Goal: Book appointment/travel/reservation

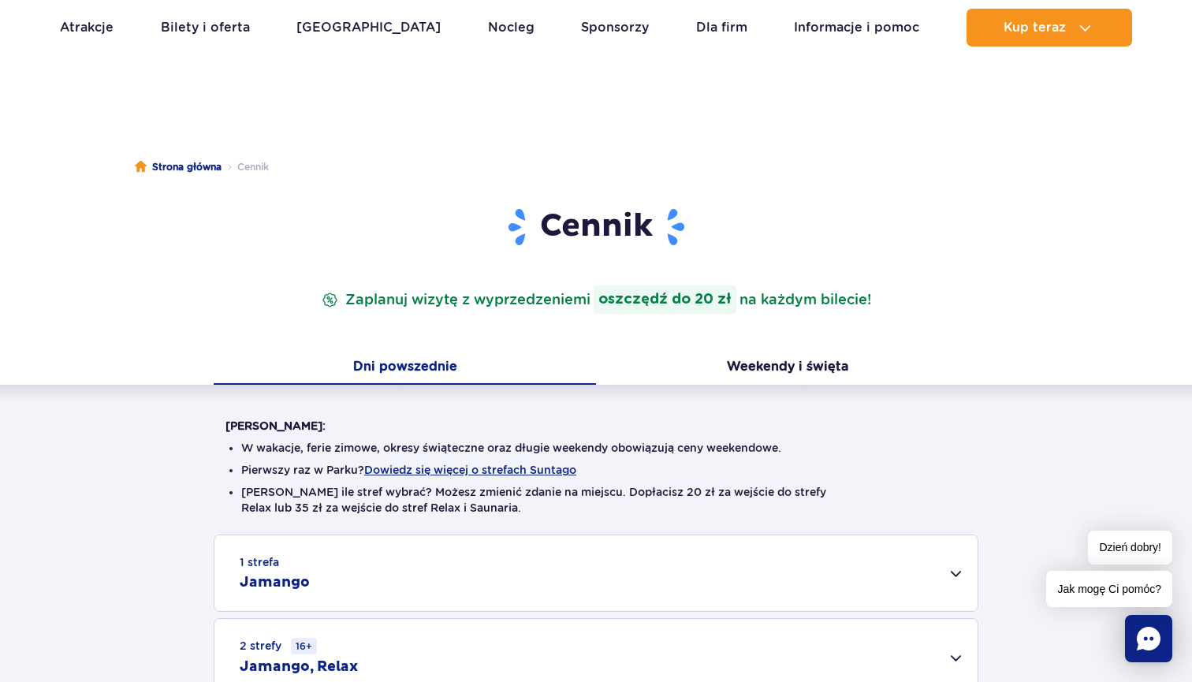
scroll to position [14, 0]
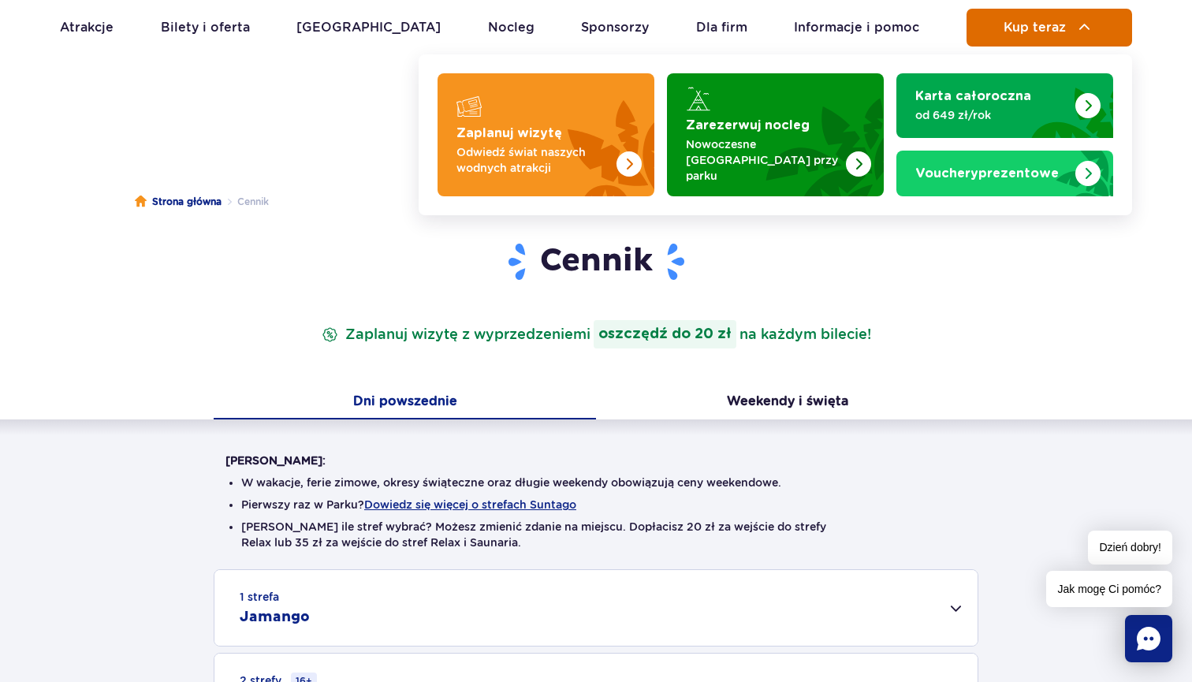
click at [990, 19] on button "Kup teraz" at bounding box center [1050, 28] width 166 height 38
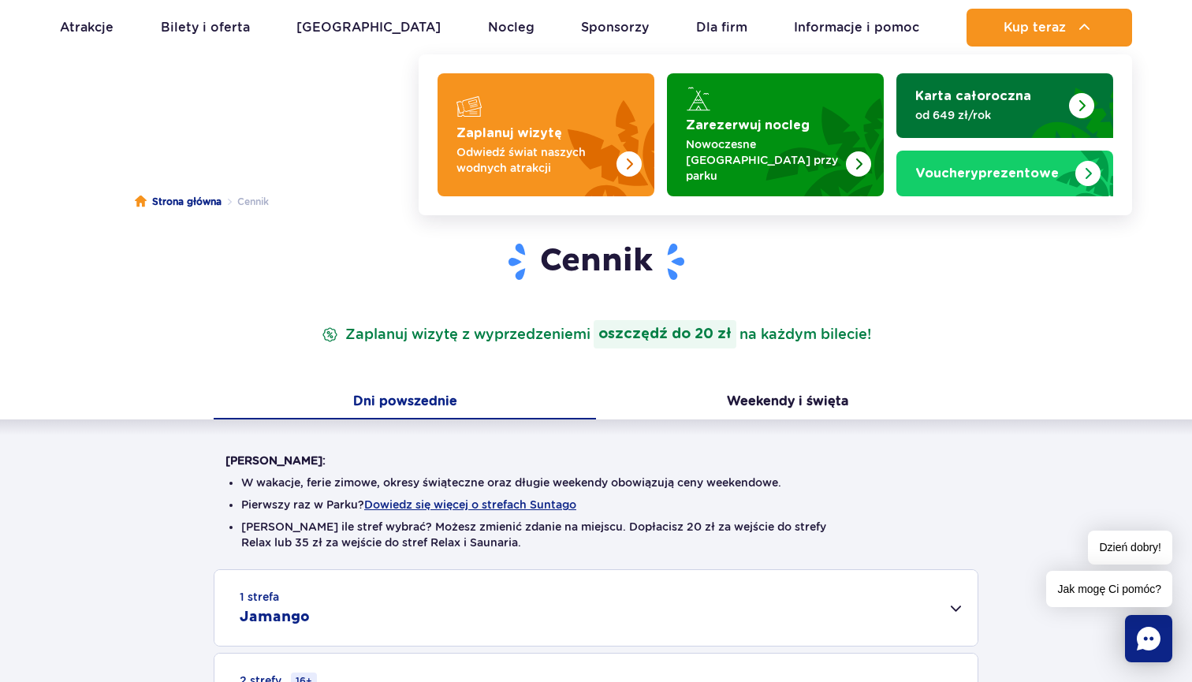
click at [1079, 93] on img "Karta całoroczna" at bounding box center [1081, 105] width 25 height 25
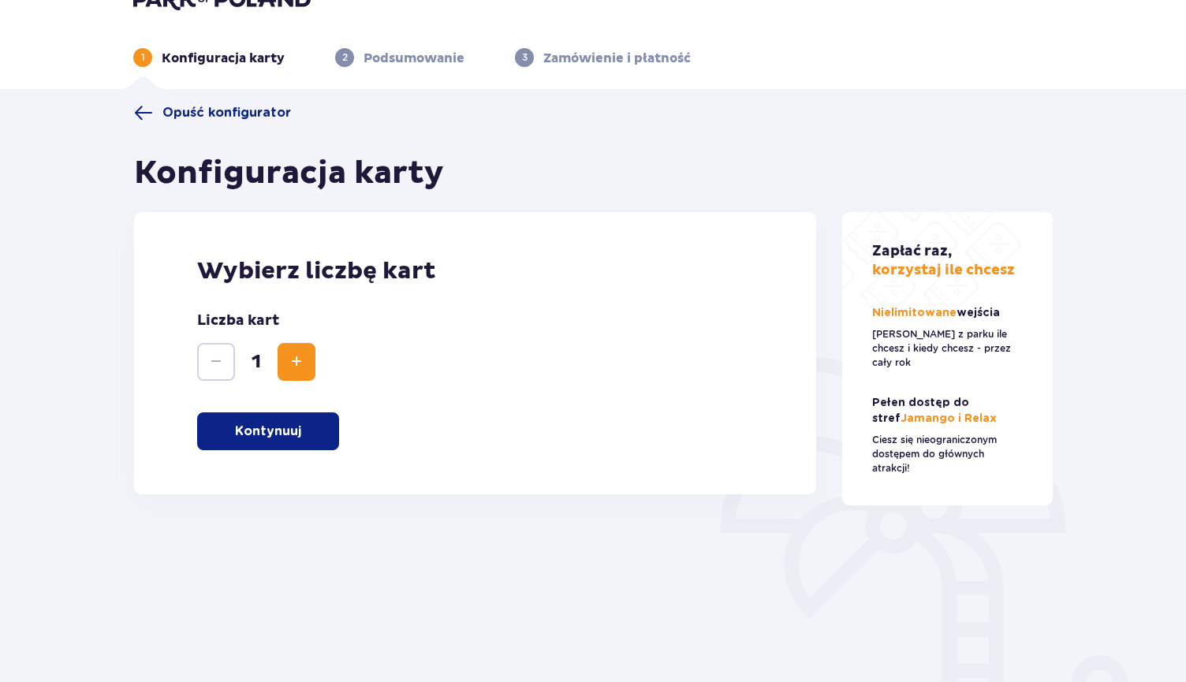
scroll to position [28, 0]
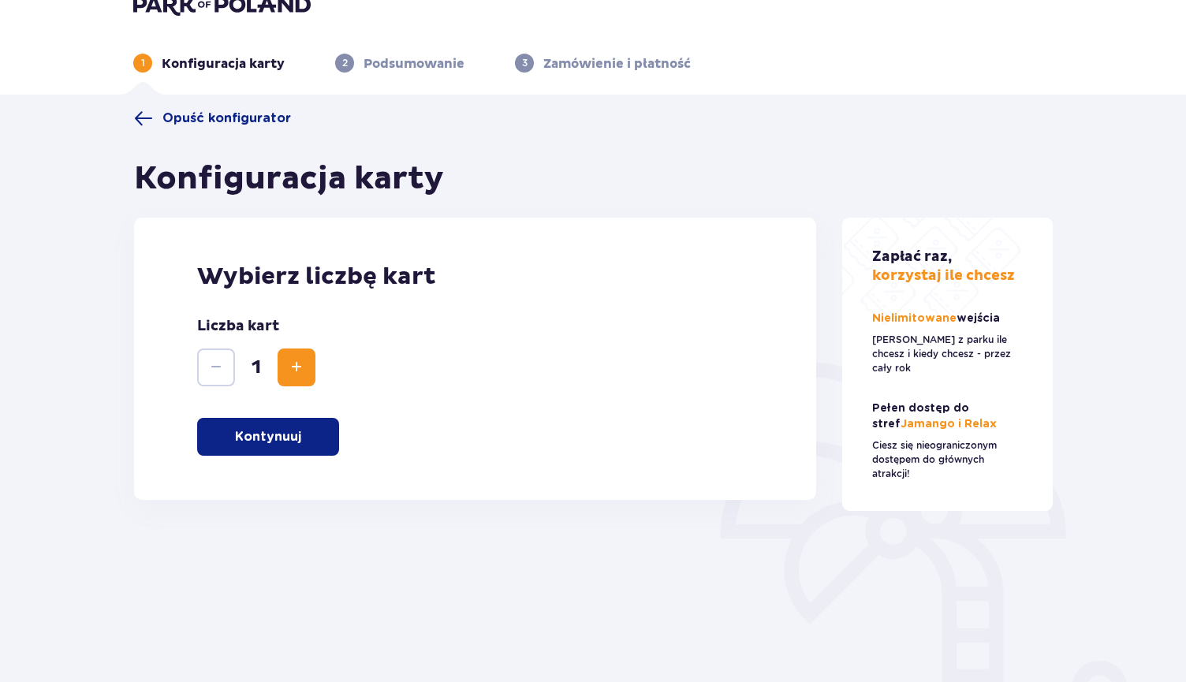
click at [302, 437] on button "Kontynuuj" at bounding box center [268, 437] width 142 height 38
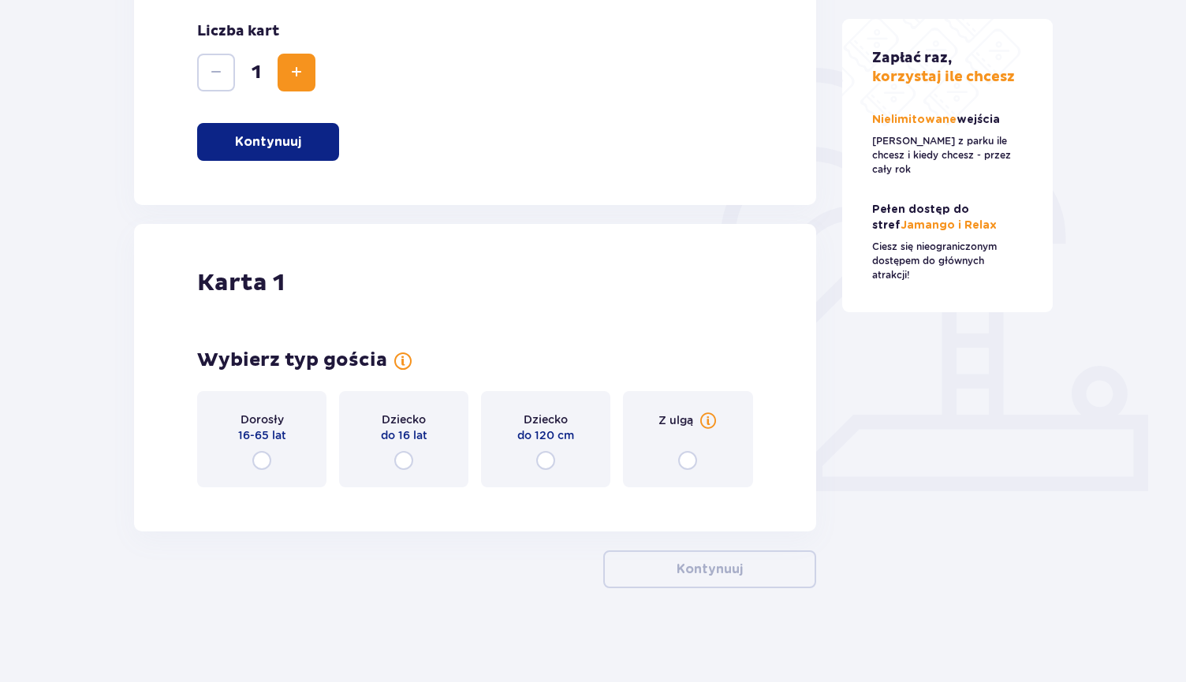
scroll to position [324, 0]
click at [302, 437] on div "Dorosły 16-65 lat" at bounding box center [261, 438] width 129 height 96
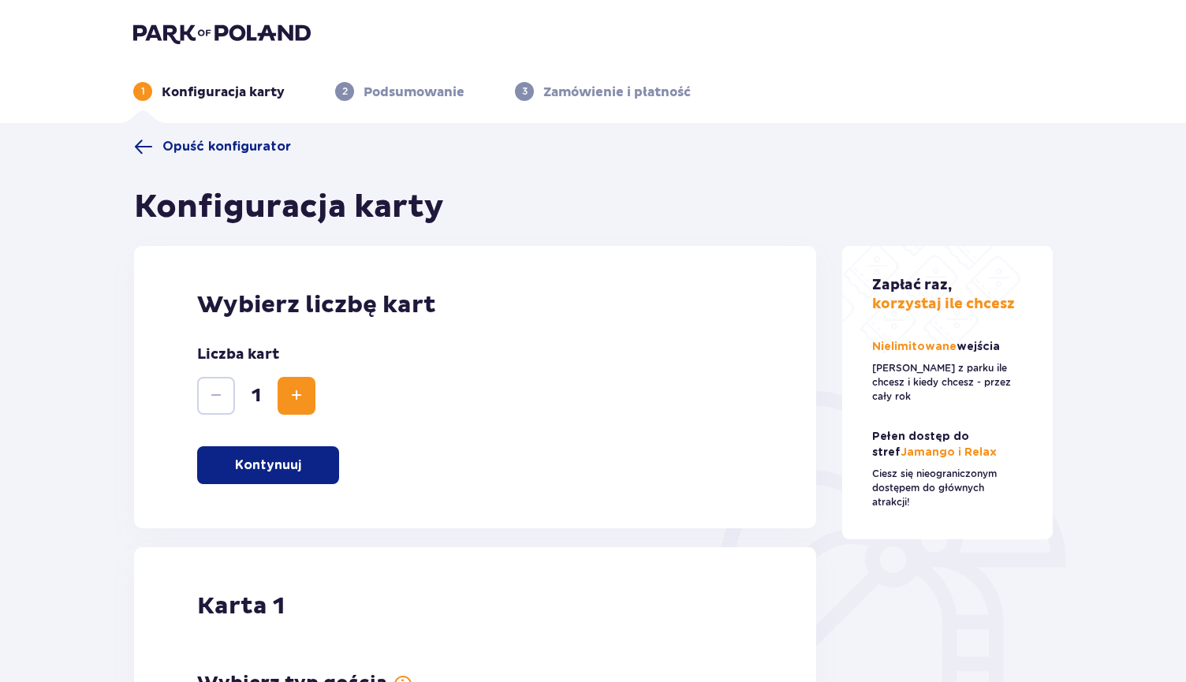
scroll to position [0, 0]
click at [243, 147] on span "Opuść konfigurator" at bounding box center [226, 146] width 129 height 17
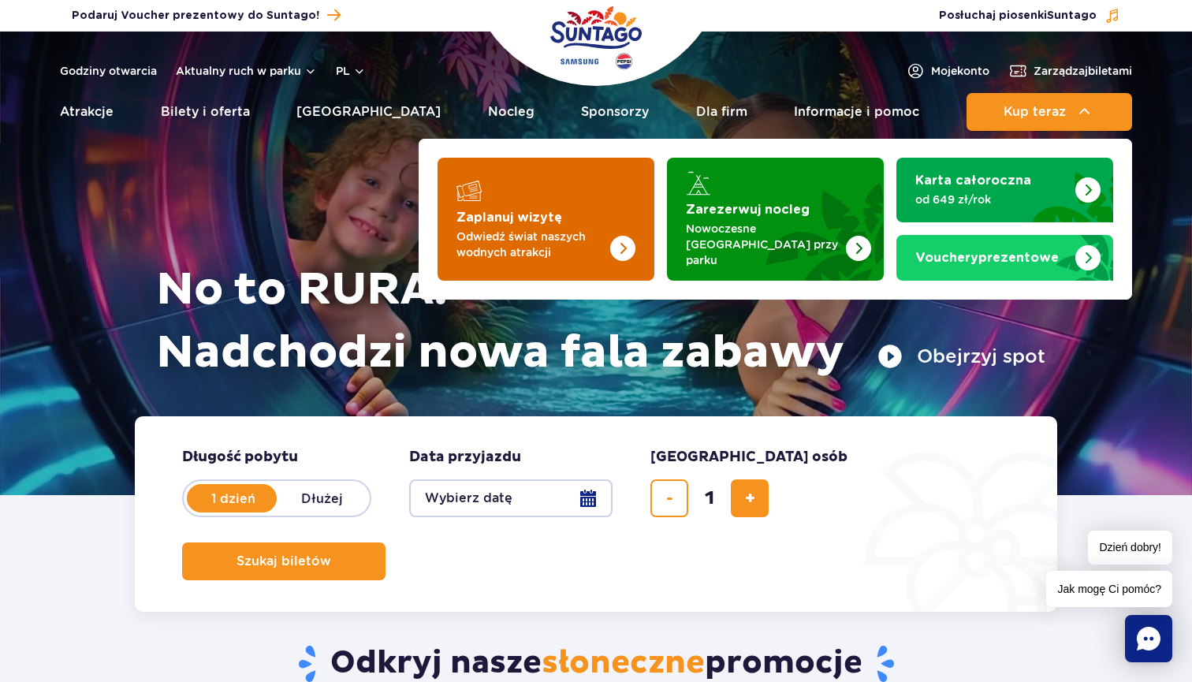
click at [598, 196] on img "Zaplanuj wizytę" at bounding box center [591, 219] width 125 height 123
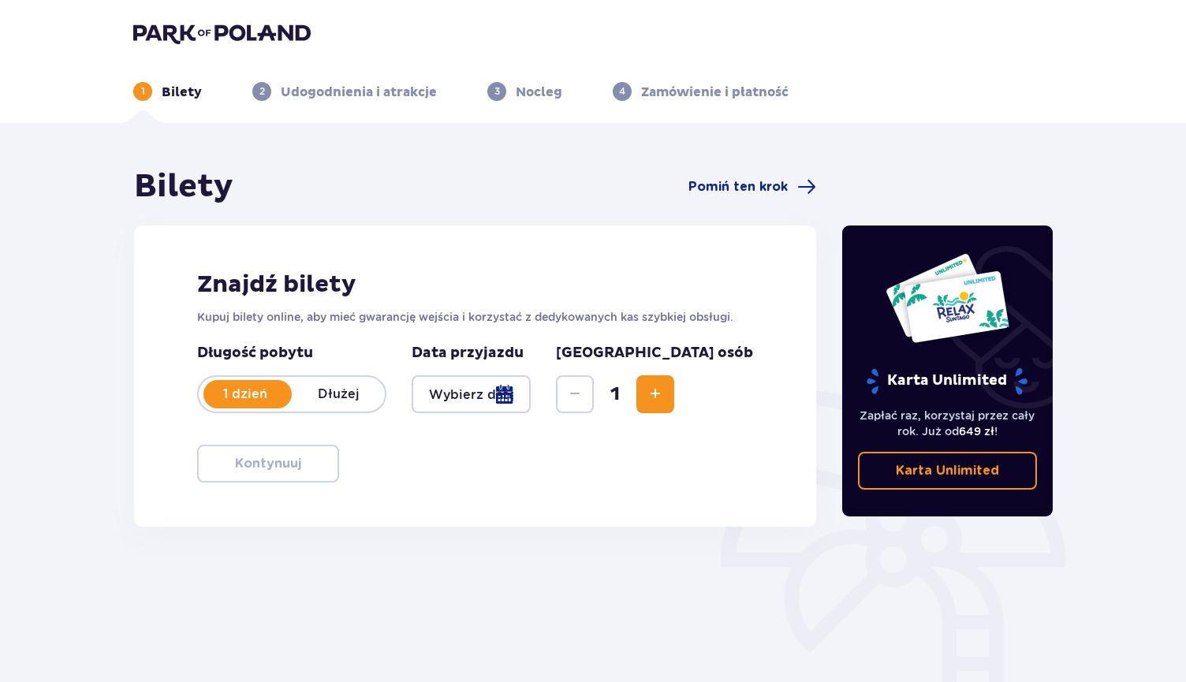
click at [486, 385] on div at bounding box center [471, 394] width 119 height 38
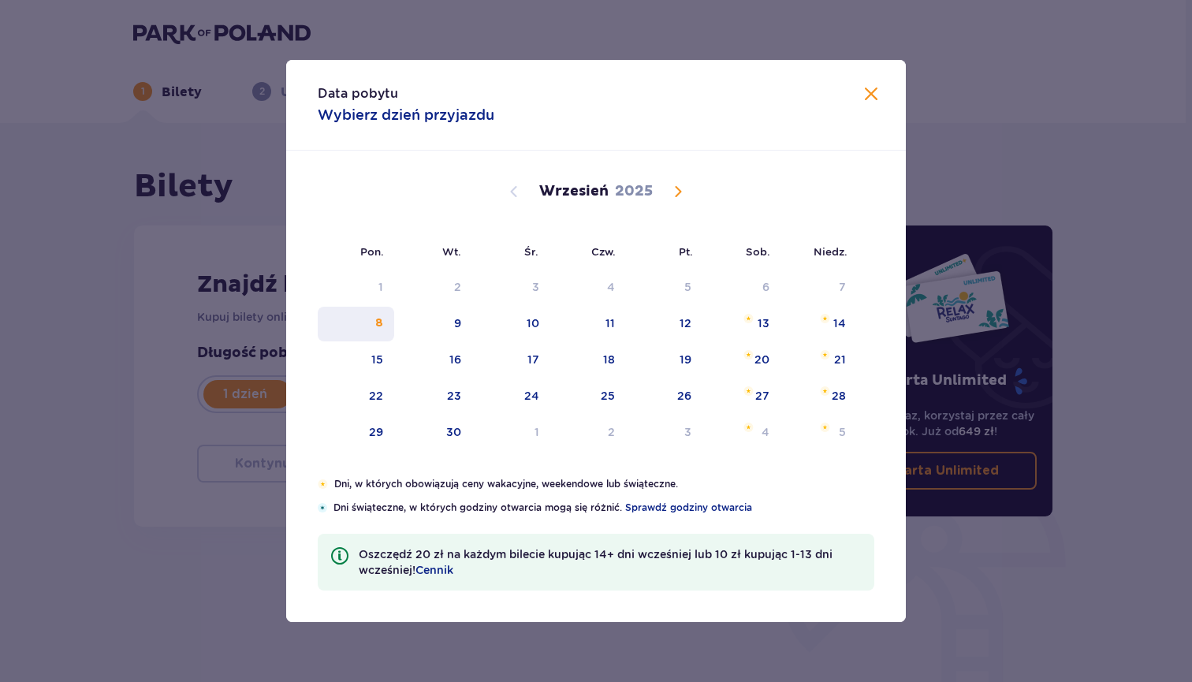
click at [381, 322] on div "8" at bounding box center [379, 323] width 8 height 16
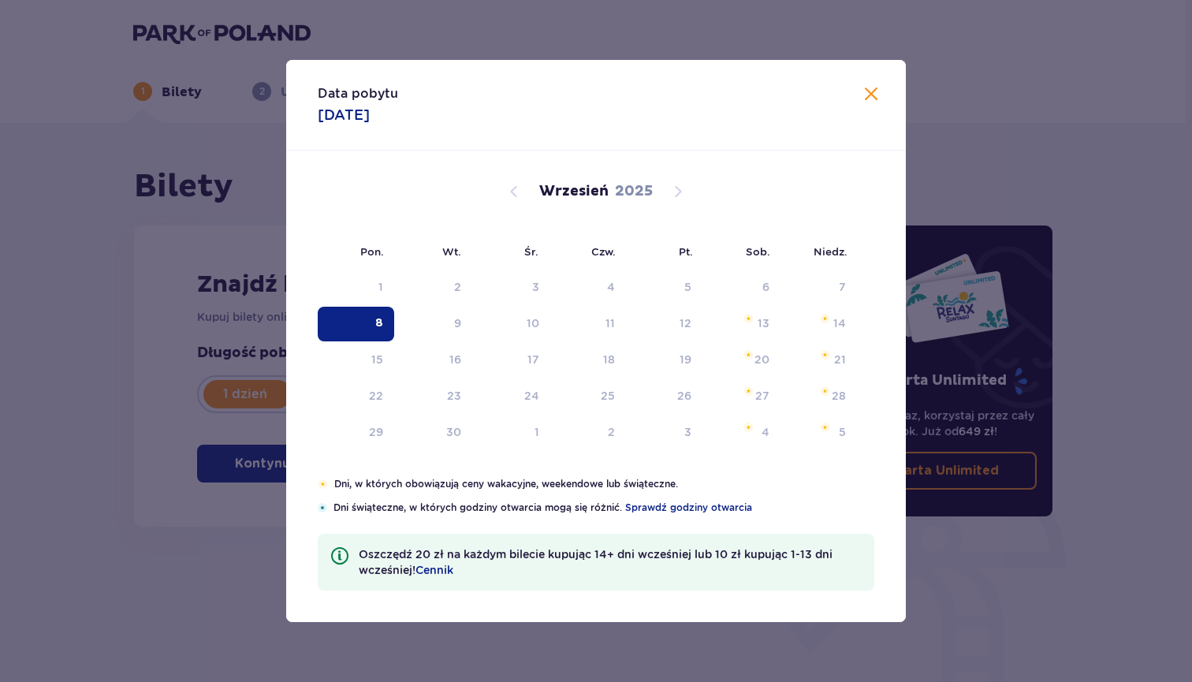
type input "08.09.25"
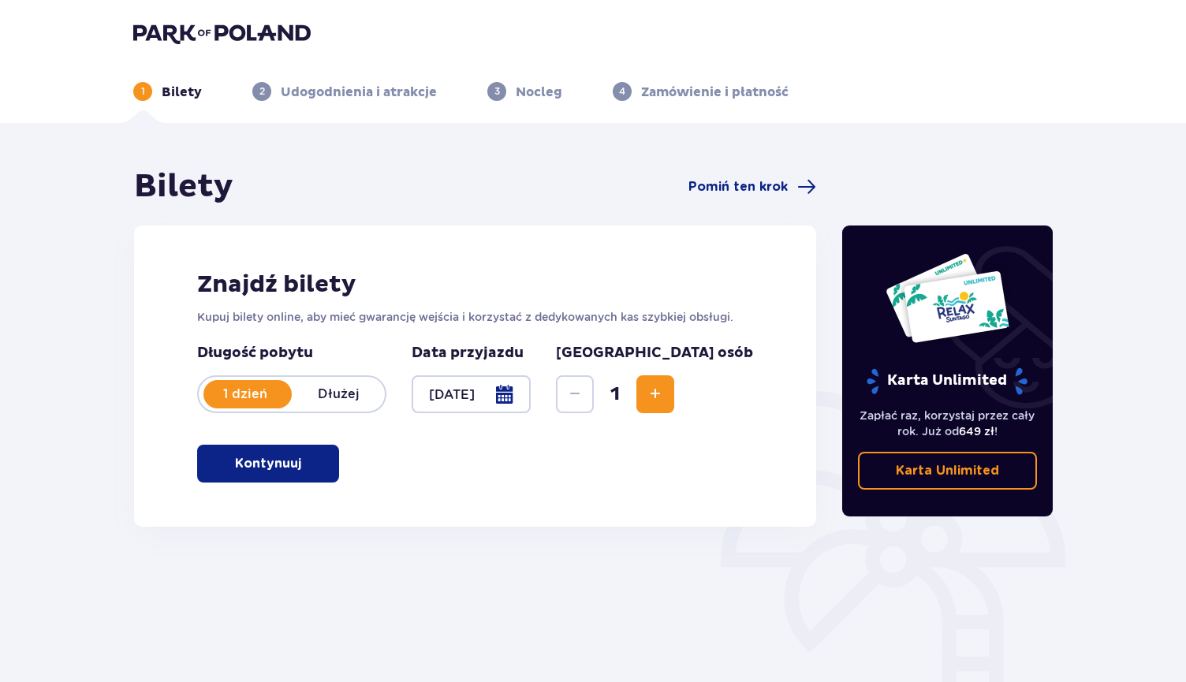
click at [674, 396] on button "Increase" at bounding box center [655, 394] width 38 height 38
click at [296, 451] on button "Kontynuuj" at bounding box center [268, 464] width 142 height 38
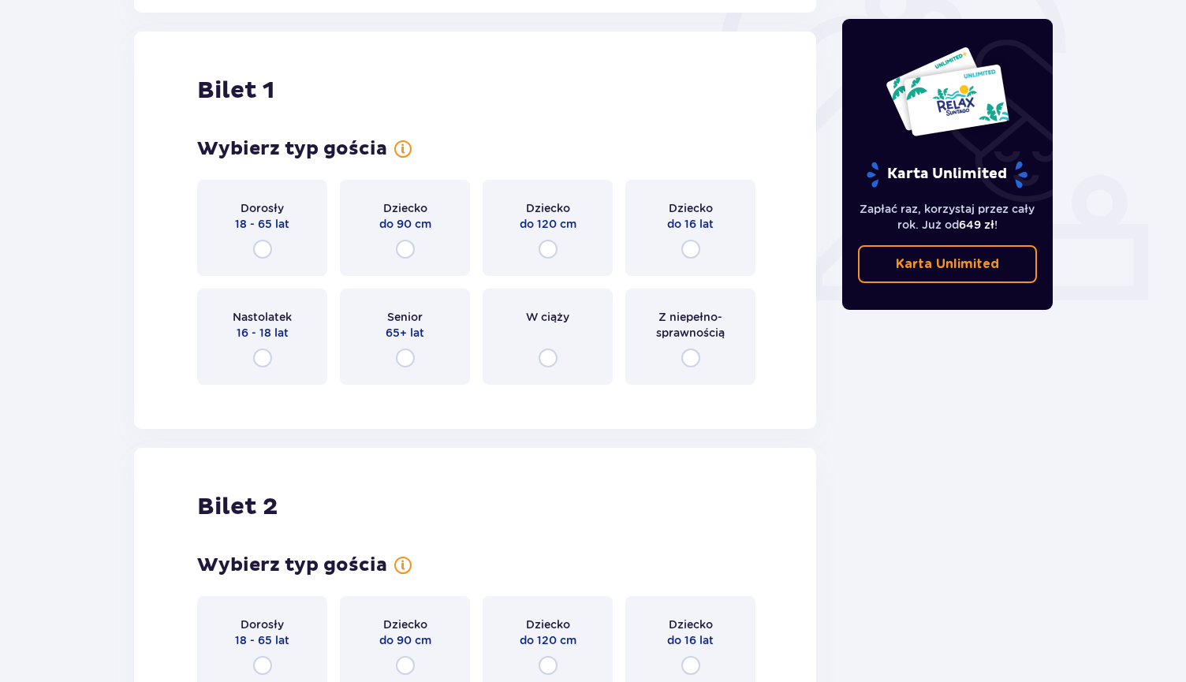
scroll to position [527, 0]
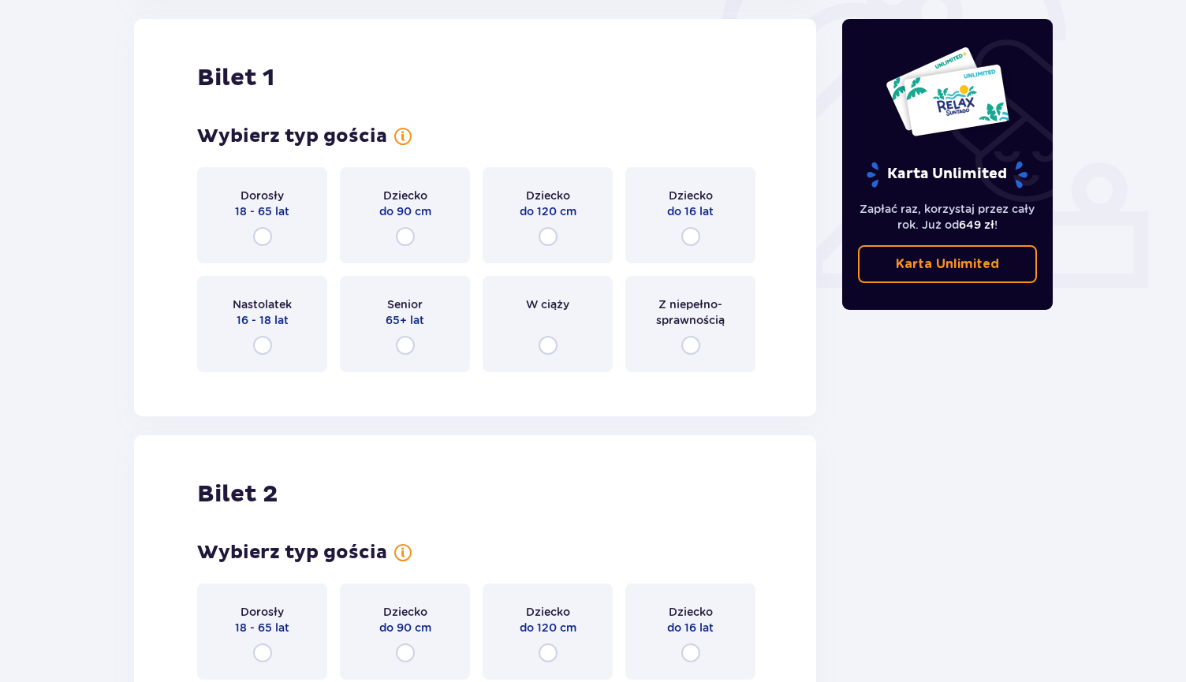
click at [272, 236] on div "Dorosły 18 - 65 lat" at bounding box center [262, 215] width 130 height 96
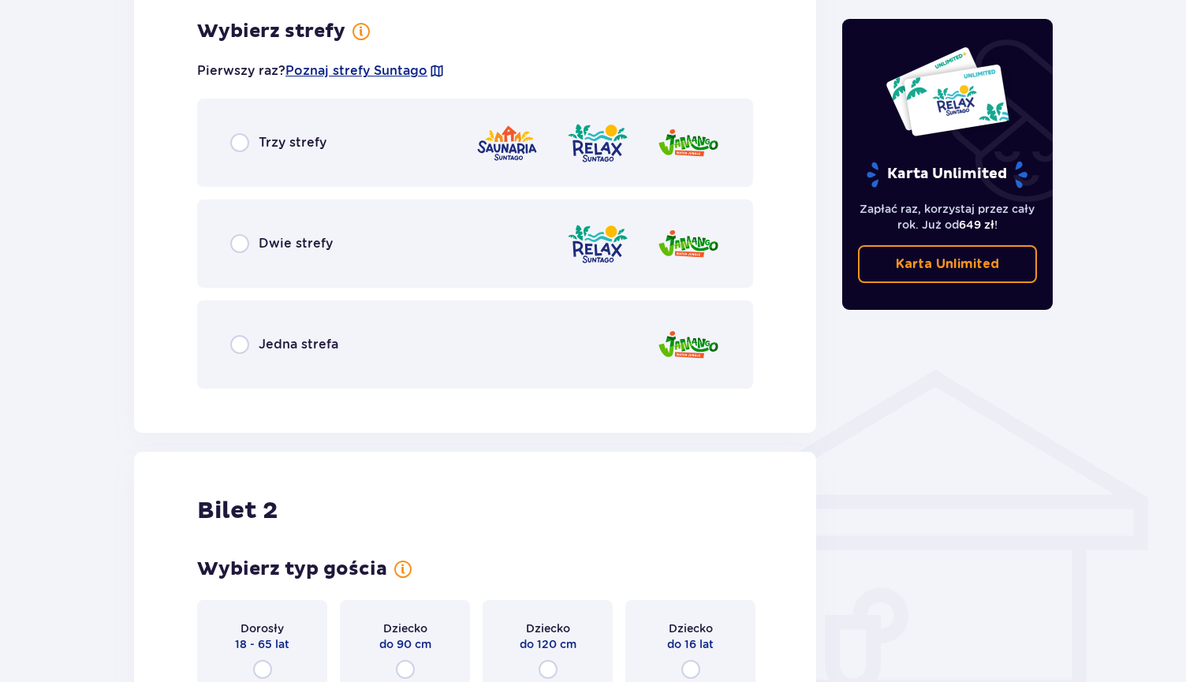
scroll to position [912, 0]
click at [247, 165] on div "Trzy strefy" at bounding box center [475, 142] width 556 height 88
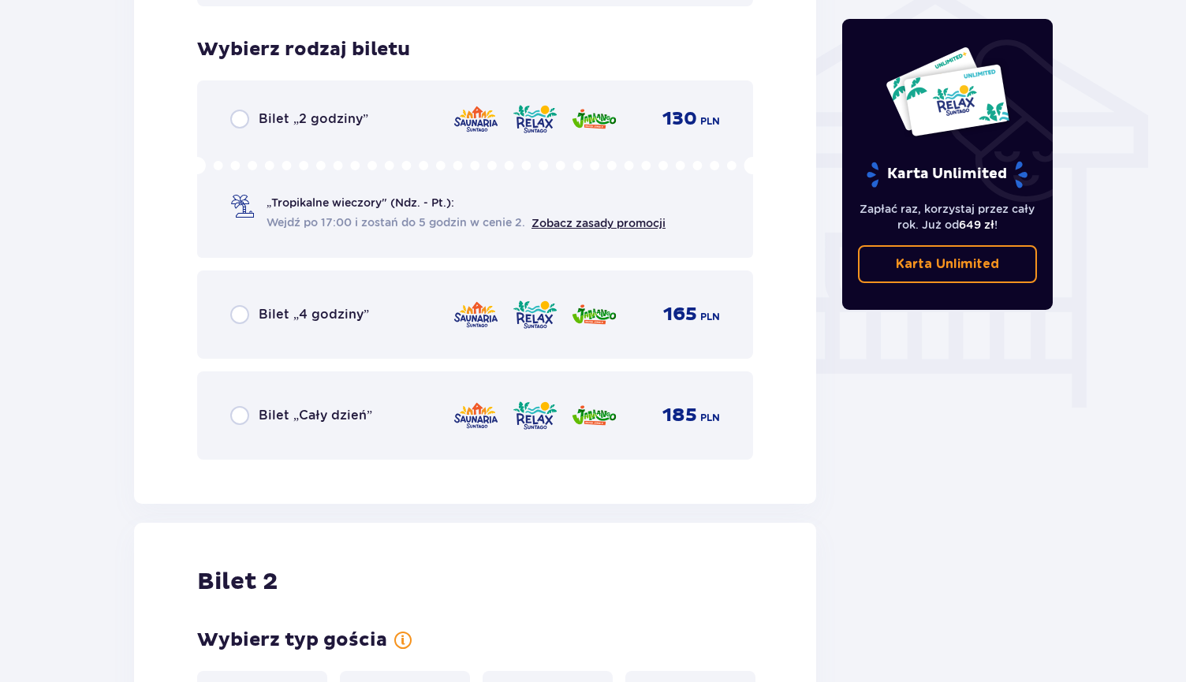
scroll to position [1312, 0]
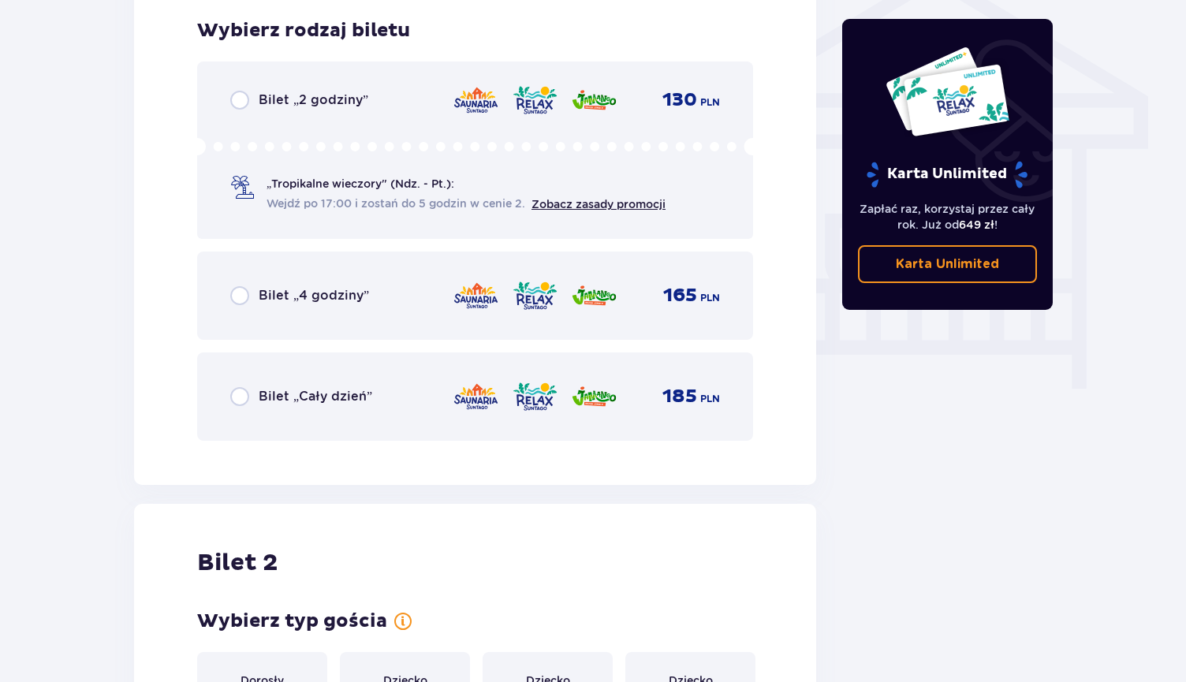
click at [251, 294] on div "Bilet „4 godziny”" at bounding box center [299, 295] width 139 height 19
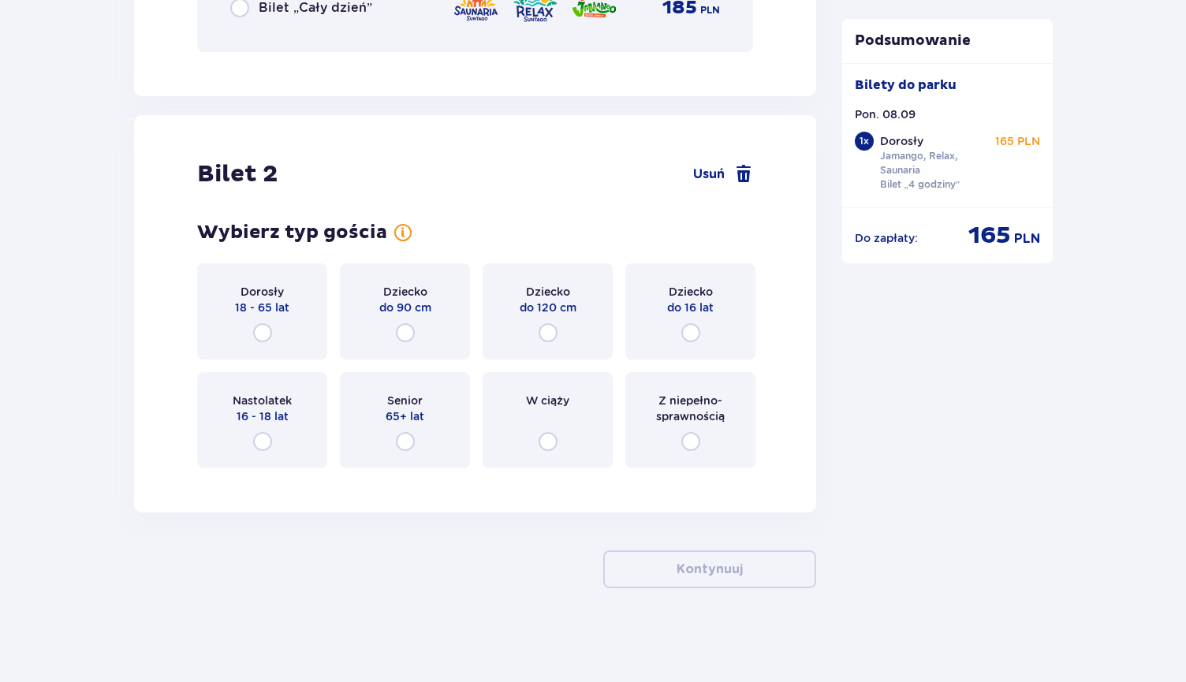
scroll to position [1702, 0]
click at [684, 439] on input "radio" at bounding box center [690, 440] width 19 height 19
radio input "true"
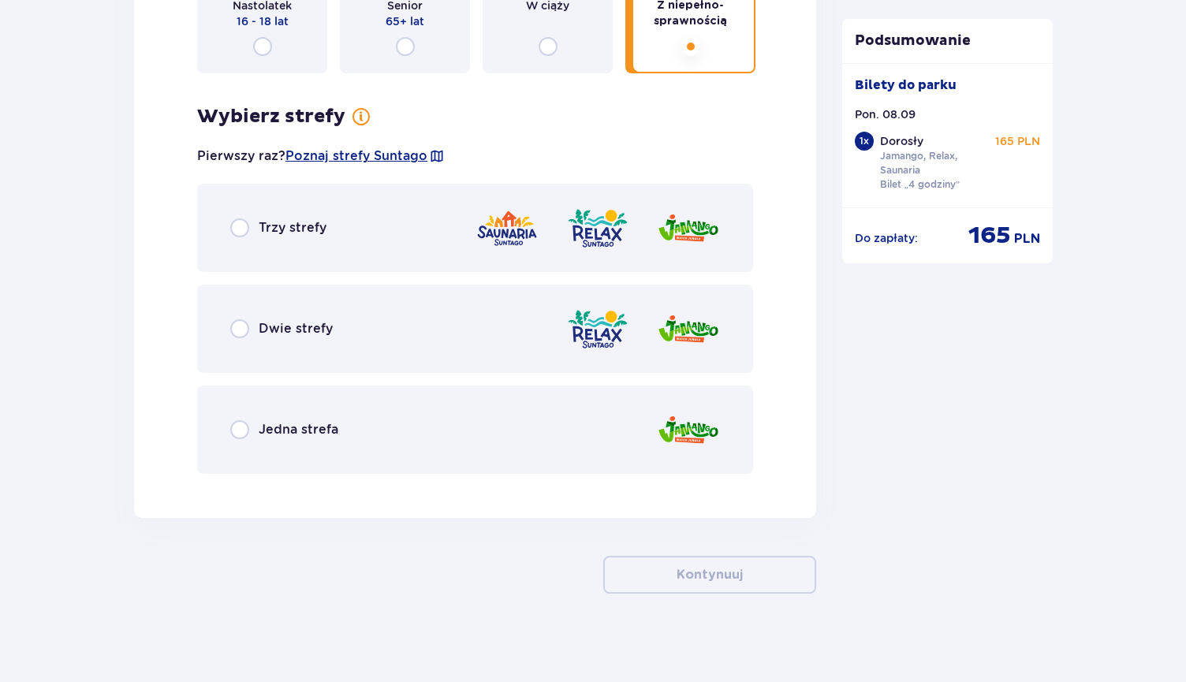
scroll to position [2102, 0]
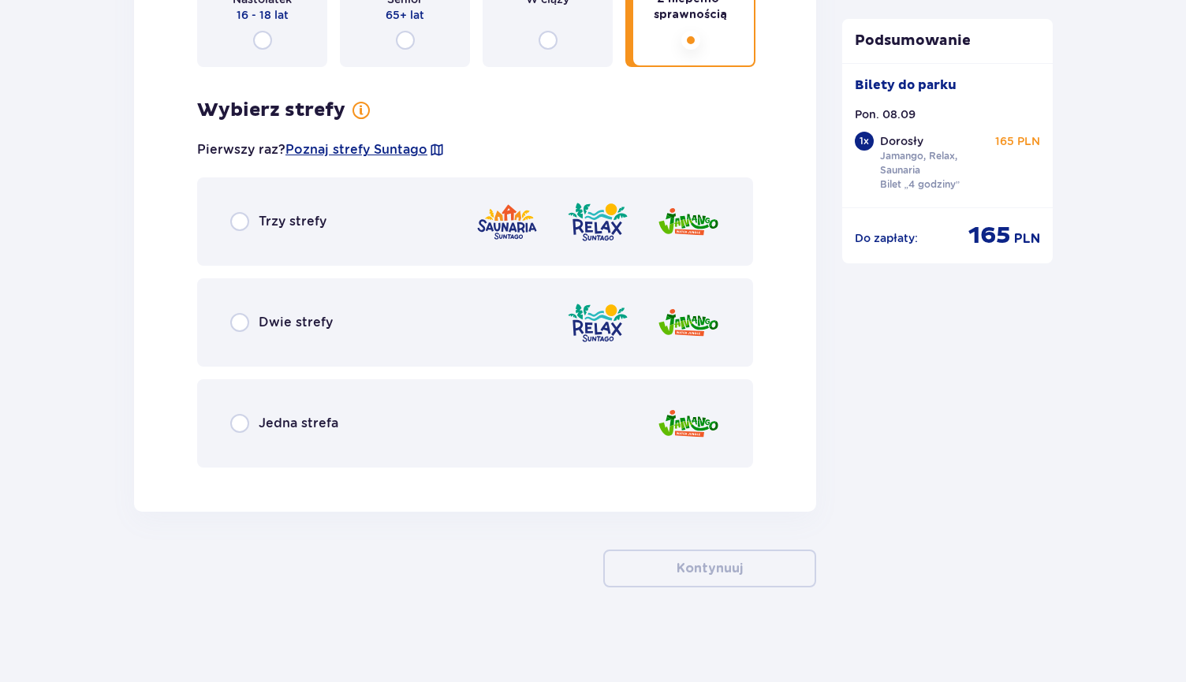
click at [328, 230] on div "Trzy strefy" at bounding box center [475, 221] width 556 height 88
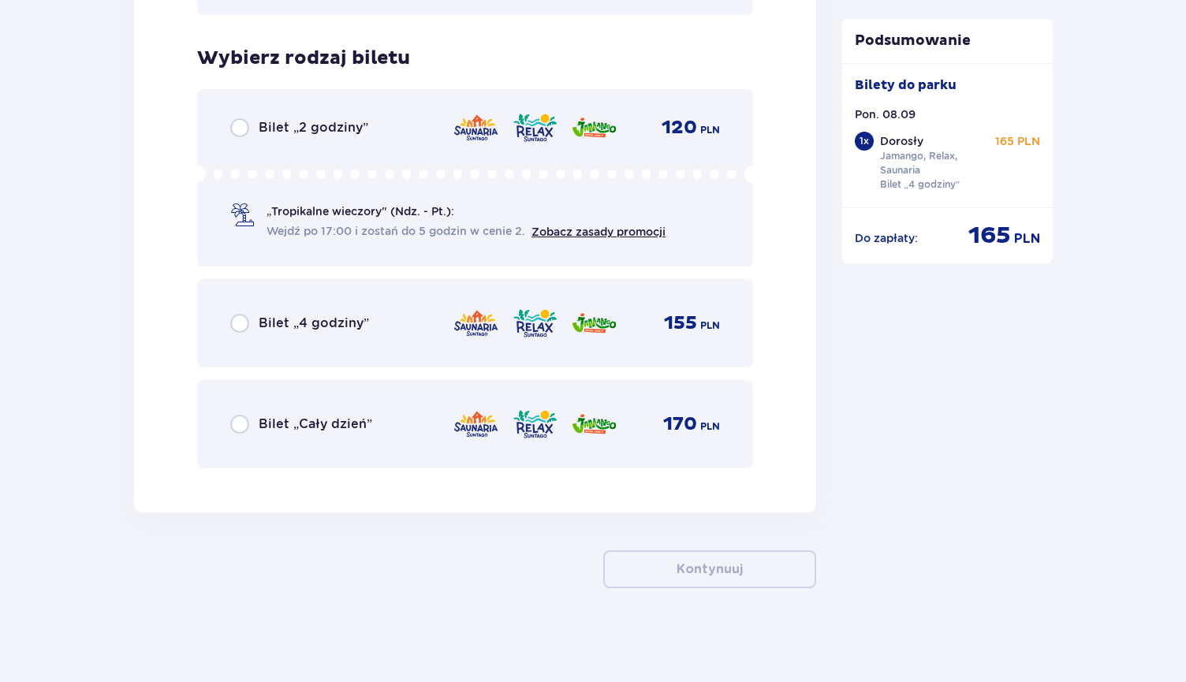
scroll to position [2556, 0]
click at [241, 308] on div "Bilet „4 godziny” 155 PLN" at bounding box center [475, 322] width 490 height 33
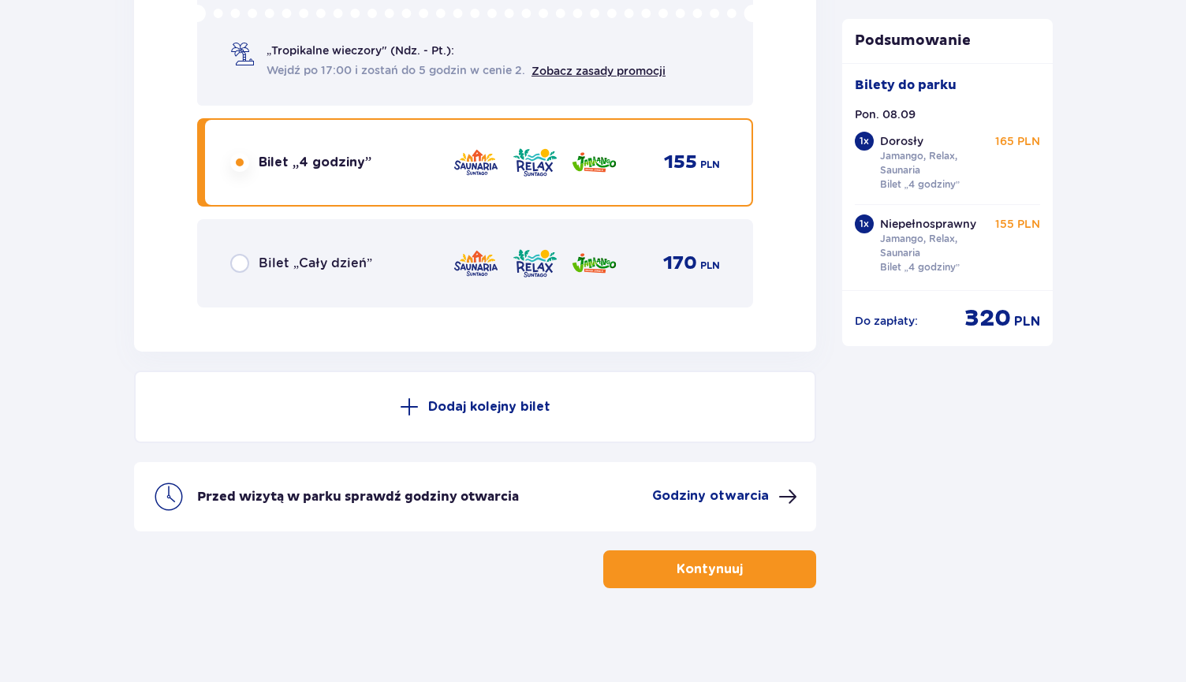
scroll to position [2716, 0]
